Goal: Find specific page/section

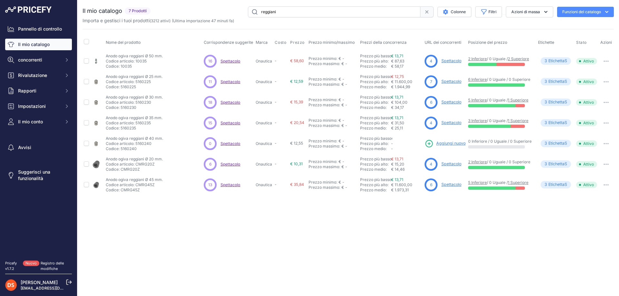
click at [394, 117] on font "€ 13,71" at bounding box center [397, 117] width 12 height 5
drag, startPoint x: 280, startPoint y: 12, endPoint x: 195, endPoint y: 20, distance: 84.8
click at [195, 20] on div "Il mio catalogo 7 Prodotti" at bounding box center [348, 14] width 531 height 17
type input "salvagente"
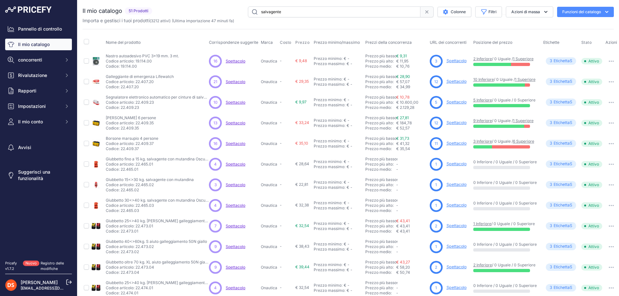
scroll to position [96, 0]
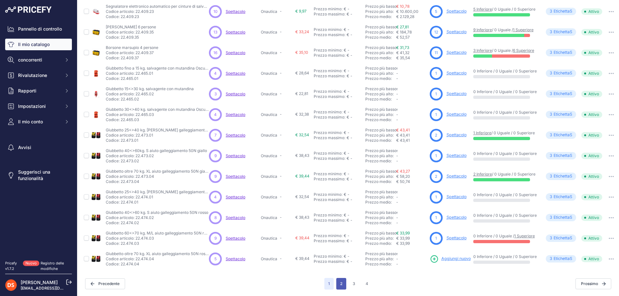
click at [342, 279] on button "2" at bounding box center [341, 284] width 10 height 12
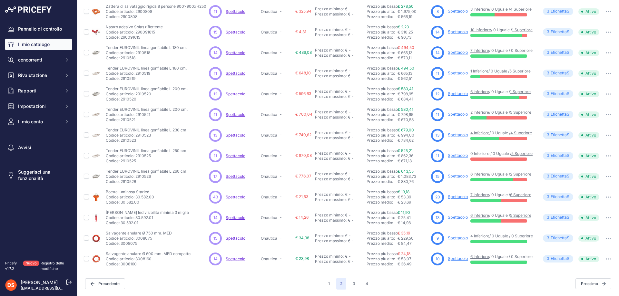
scroll to position [95, 0]
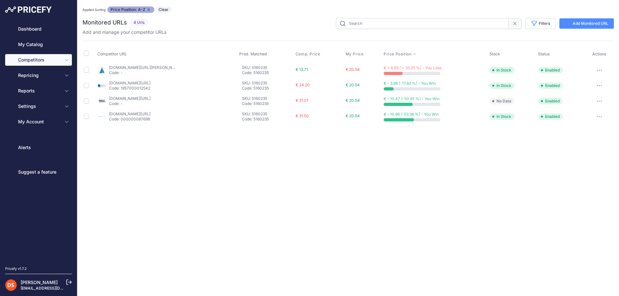
type input "5160235"
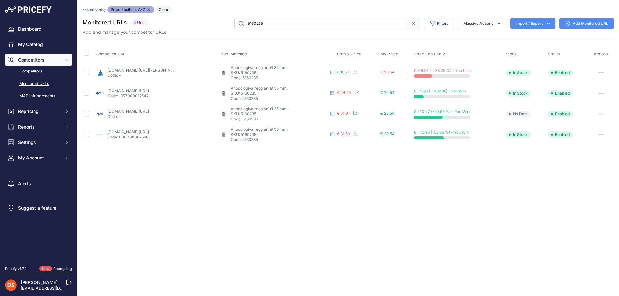
click at [153, 71] on link "[DOMAIN_NAME][URL][PERSON_NAME]" at bounding box center [143, 70] width 73 height 5
